Goal: Task Accomplishment & Management: Complete application form

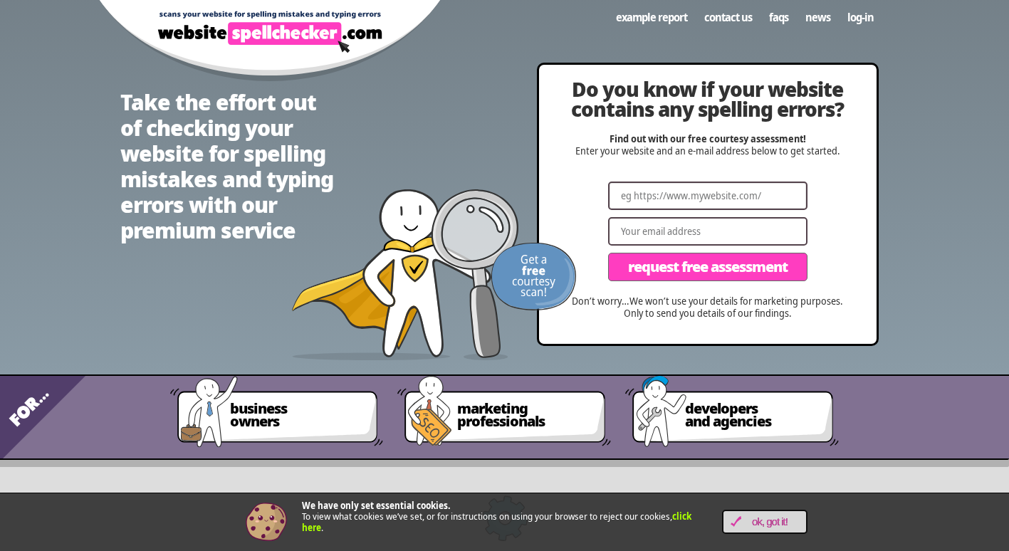
click at [692, 197] on input "Website" at bounding box center [707, 196] width 199 height 28
paste input "[URL][DOMAIN_NAME]"
type input "[URL][DOMAIN_NAME]"
click at [702, 234] on input "Email" at bounding box center [707, 231] width 199 height 28
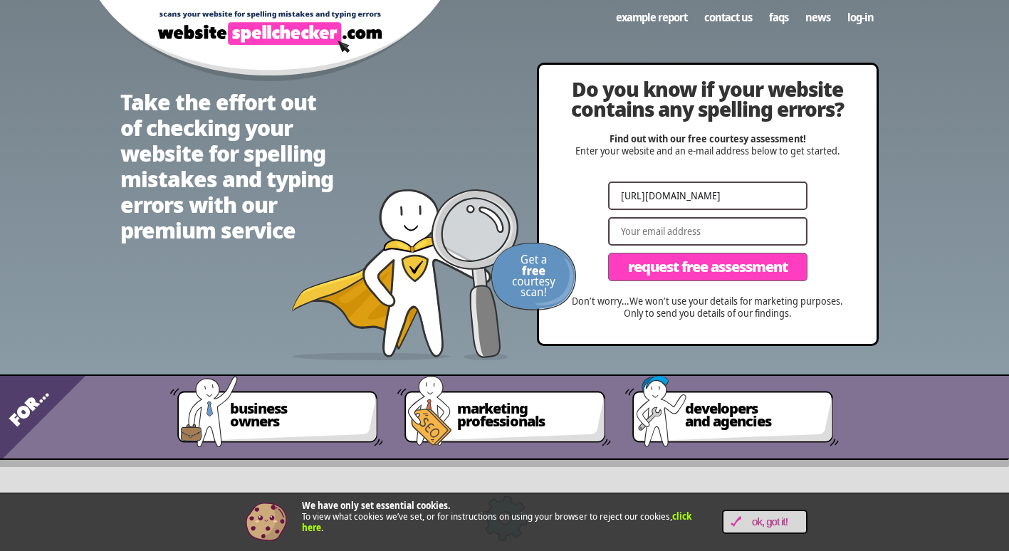
paste input "[EMAIL_ADDRESS][DOMAIN_NAME]"
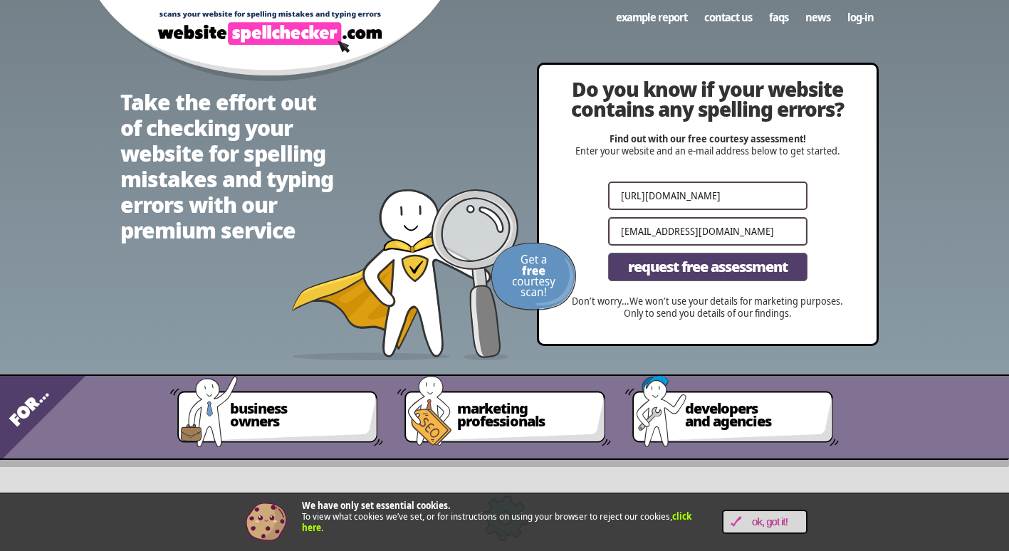
type input "[EMAIL_ADDRESS][DOMAIN_NAME]"
click at [675, 268] on span "Request Free Assessment" at bounding box center [708, 267] width 160 height 14
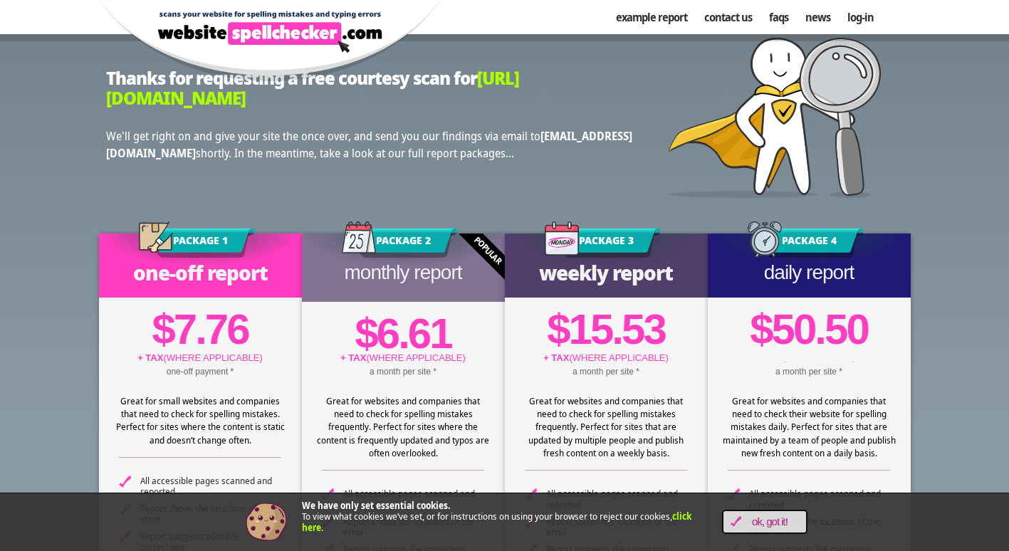
scroll to position [629, 0]
